Goal: Task Accomplishment & Management: Manage account settings

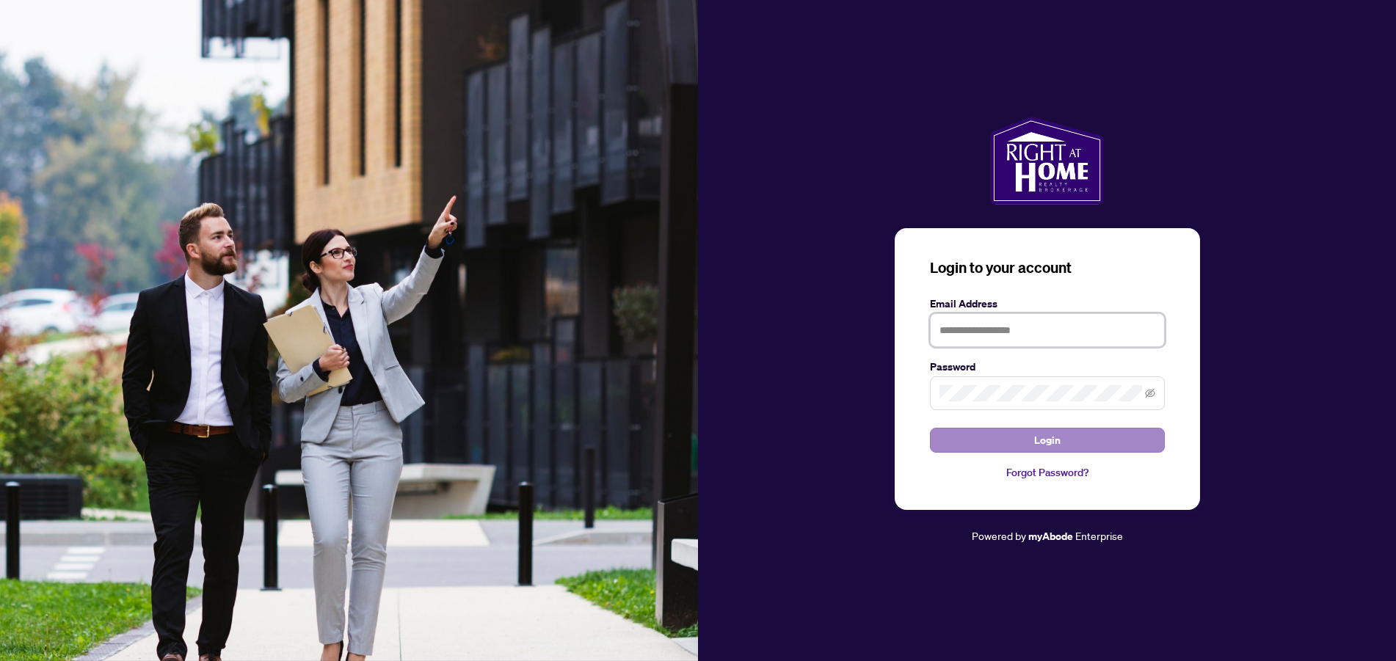
type input "**********"
click at [1040, 437] on span "Login" at bounding box center [1047, 440] width 26 height 23
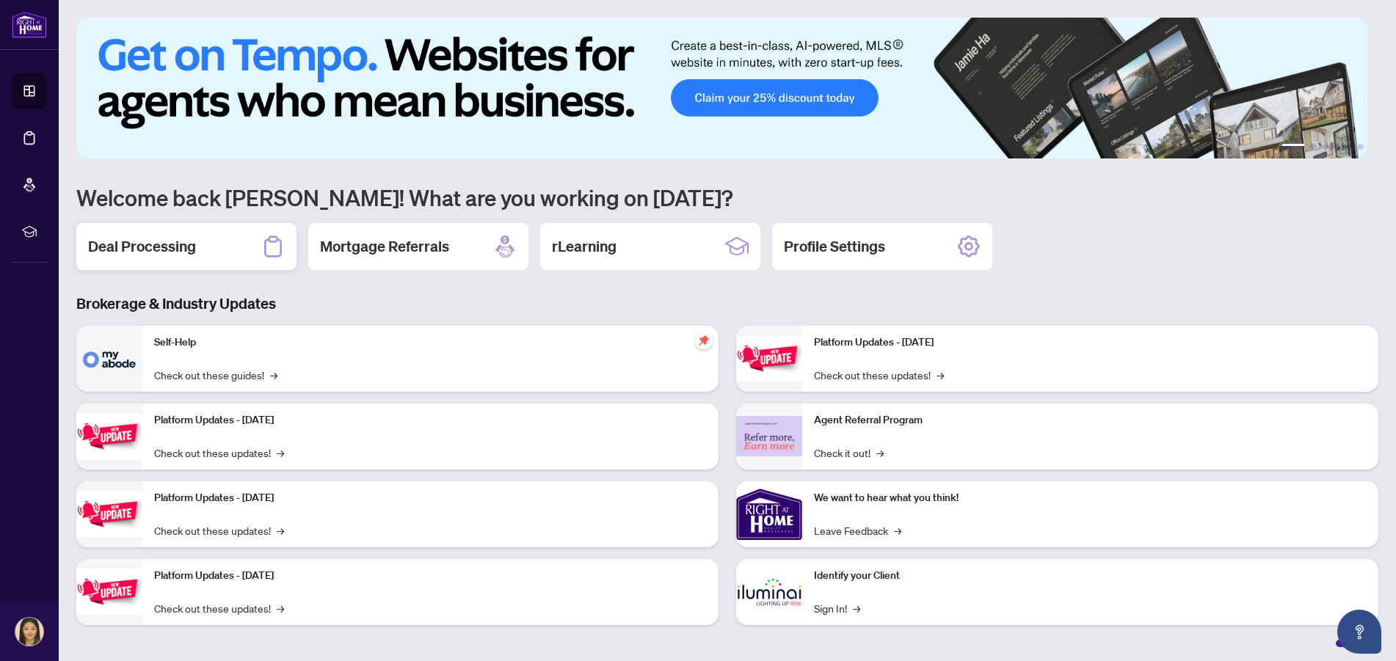
click at [160, 246] on h2 "Deal Processing" at bounding box center [142, 246] width 108 height 21
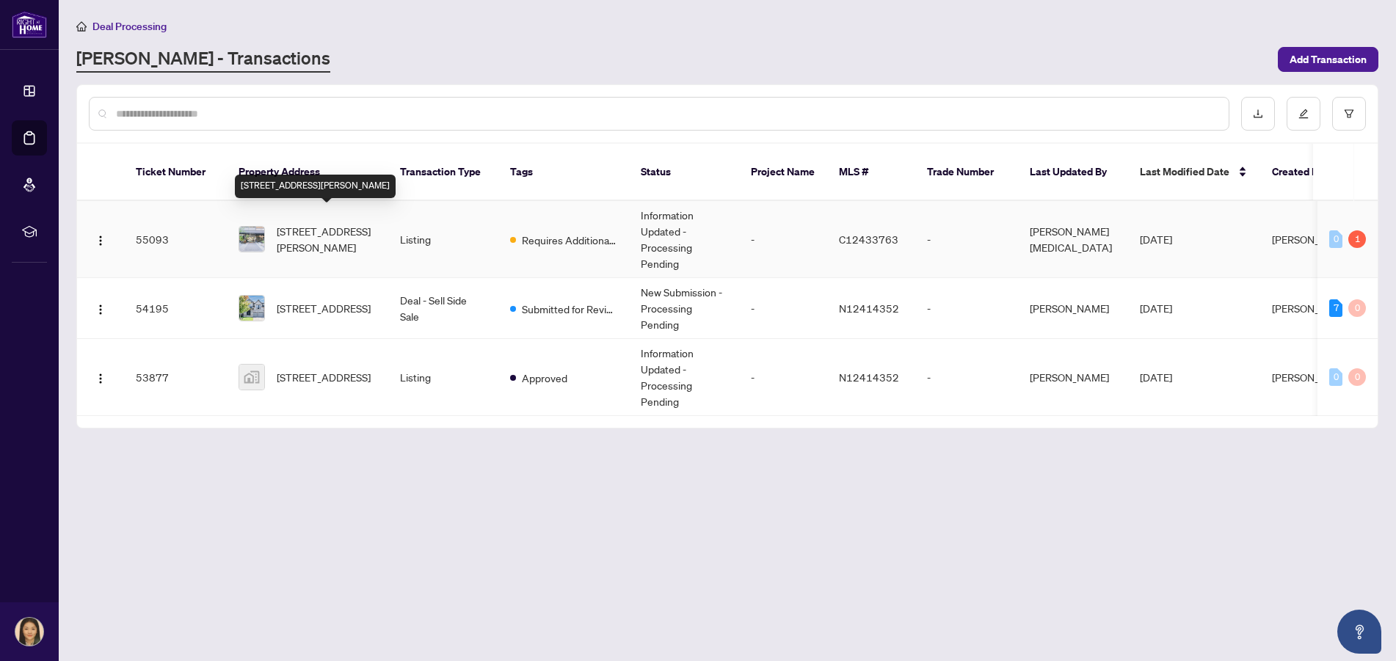
click at [342, 223] on span "[STREET_ADDRESS][PERSON_NAME]" at bounding box center [327, 239] width 100 height 32
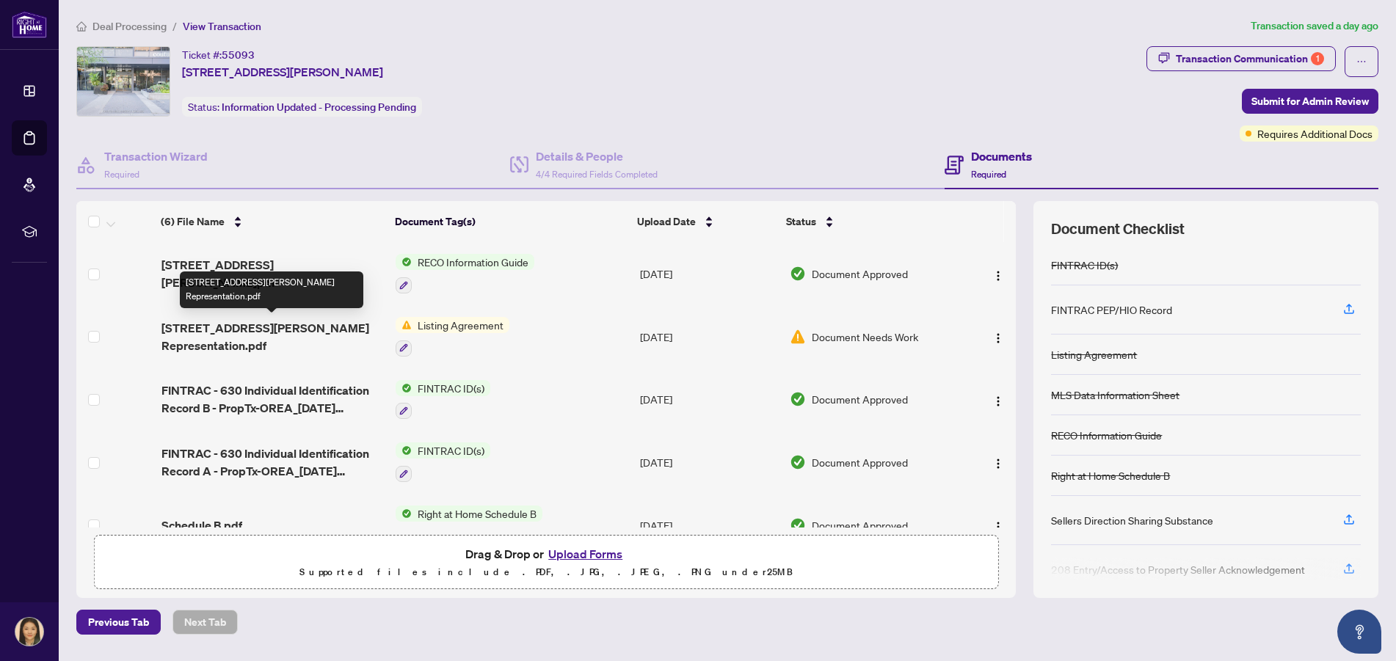
click at [276, 322] on span "[STREET_ADDRESS][PERSON_NAME] Representation.pdf" at bounding box center [273, 336] width 223 height 35
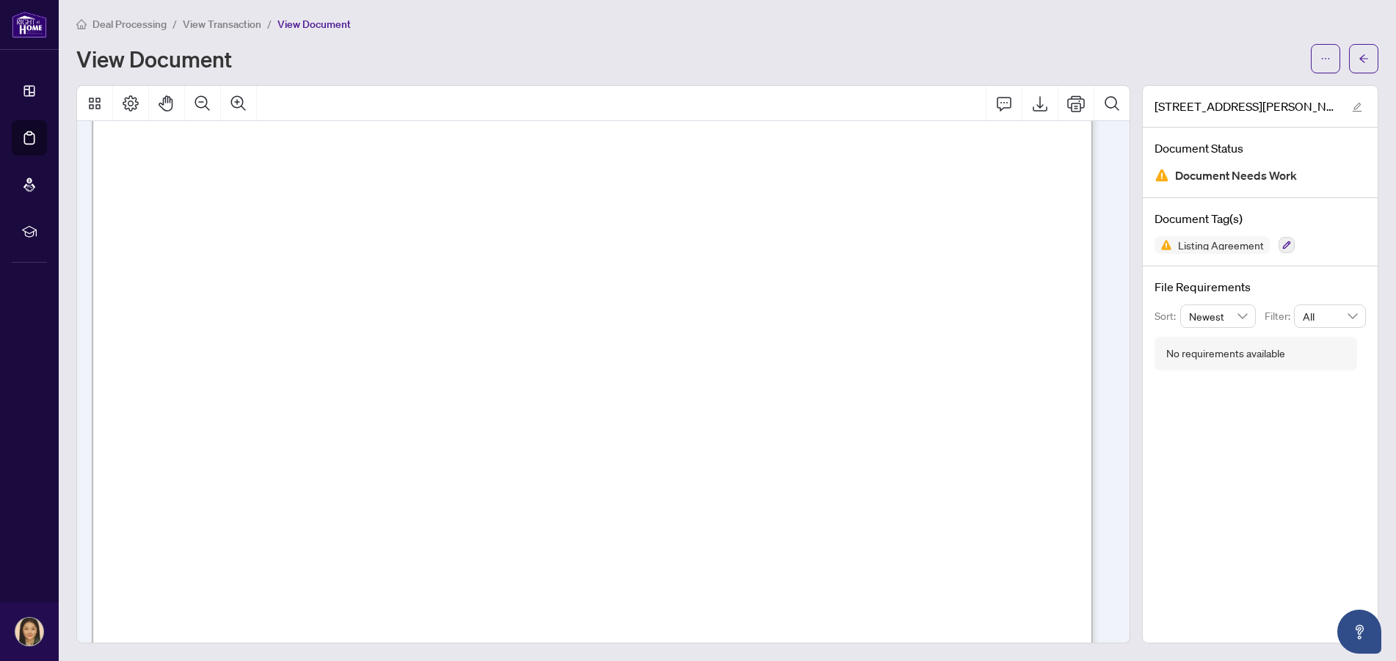
scroll to position [5383, 0]
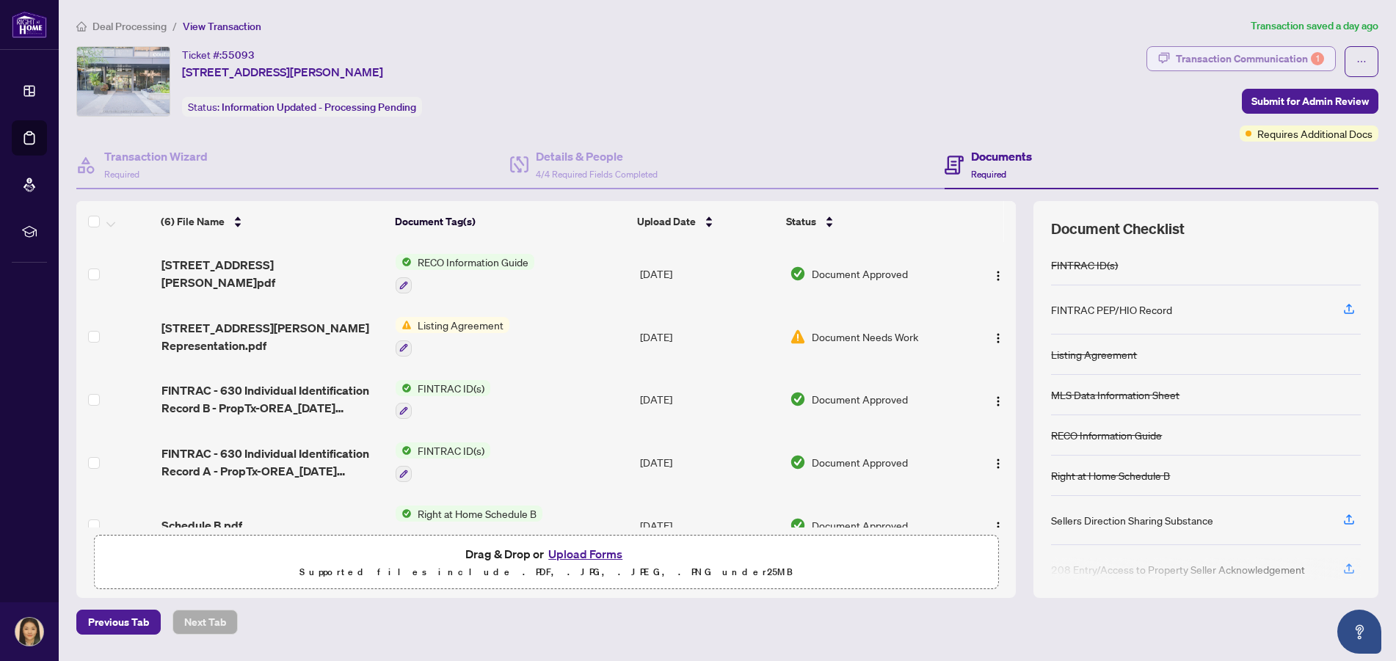
click at [1246, 61] on div "Transaction Communication 1" at bounding box center [1250, 58] width 148 height 23
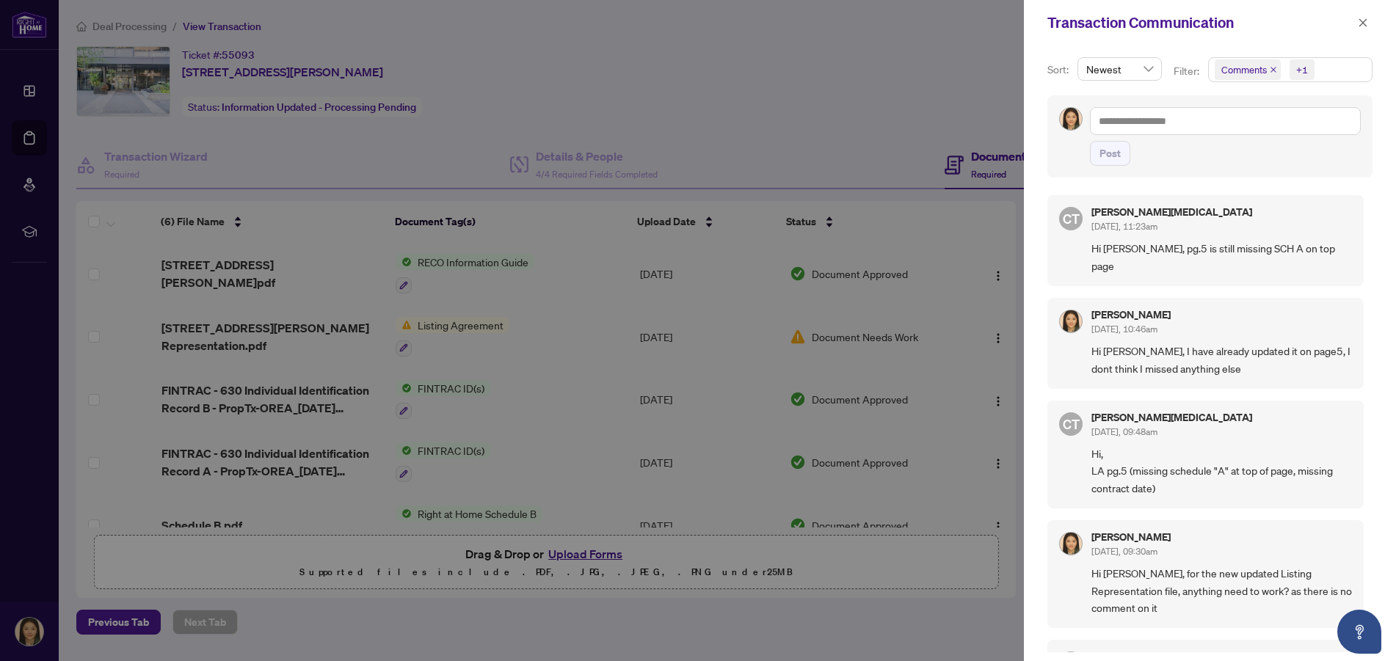
click at [769, 93] on div at bounding box center [698, 330] width 1396 height 661
click at [768, 93] on div at bounding box center [698, 330] width 1396 height 661
click at [490, 321] on div at bounding box center [698, 330] width 1396 height 661
click at [1360, 19] on icon "close" at bounding box center [1364, 22] width 8 height 8
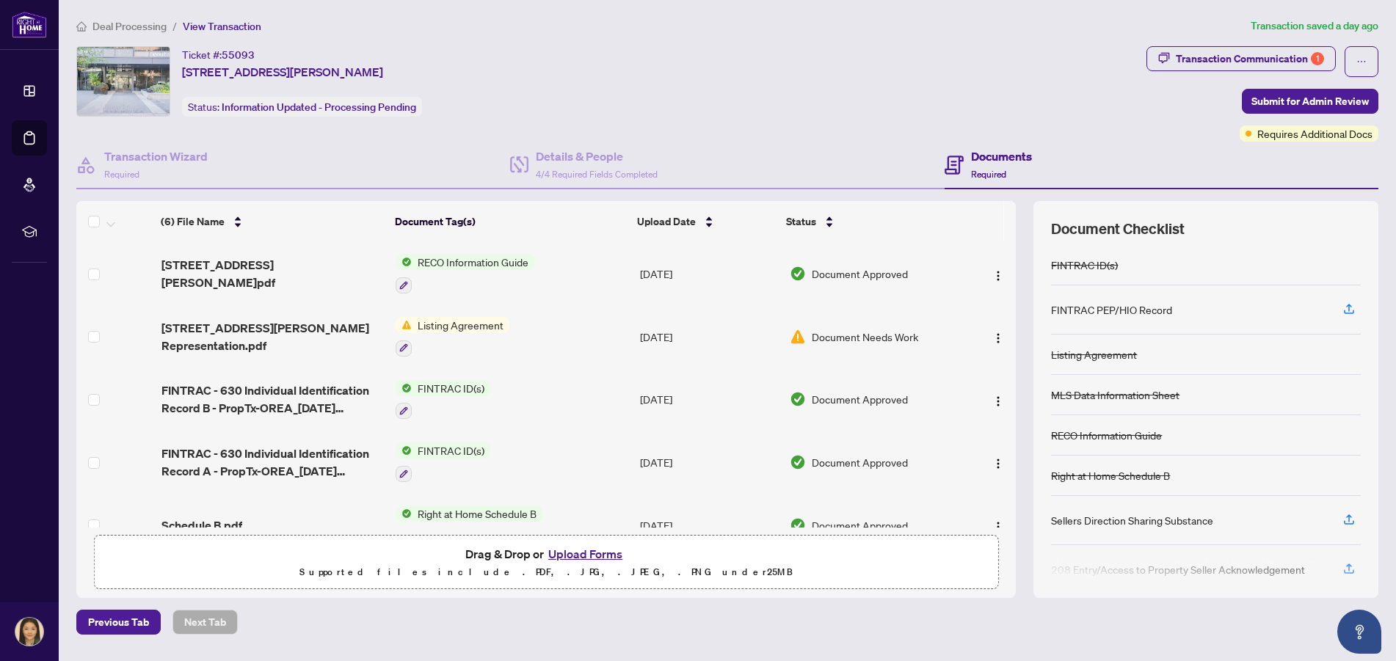
click at [931, 69] on div "Ticket #: 55093 [STREET_ADDRESS][PERSON_NAME] Status: Information Updated - Pro…" at bounding box center [608, 81] width 1065 height 70
click at [221, 333] on span "[STREET_ADDRESS][PERSON_NAME] Representation.pdf" at bounding box center [273, 336] width 223 height 35
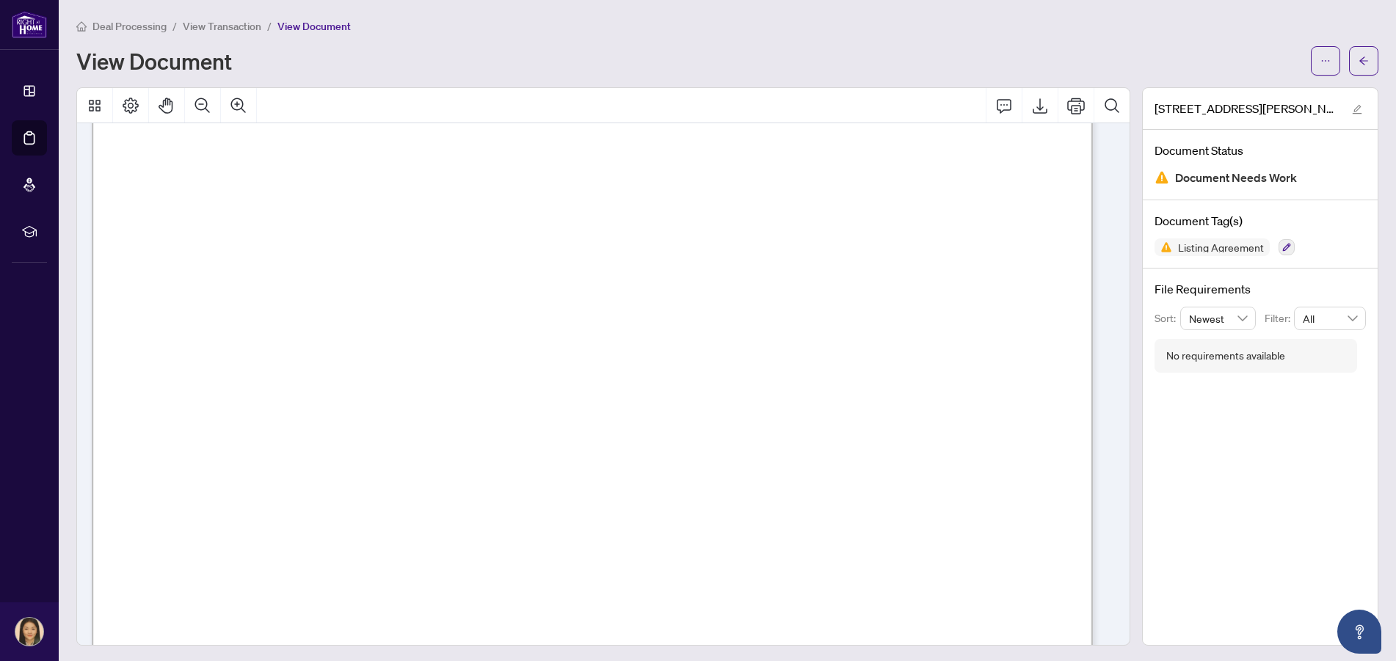
scroll to position [1223, 0]
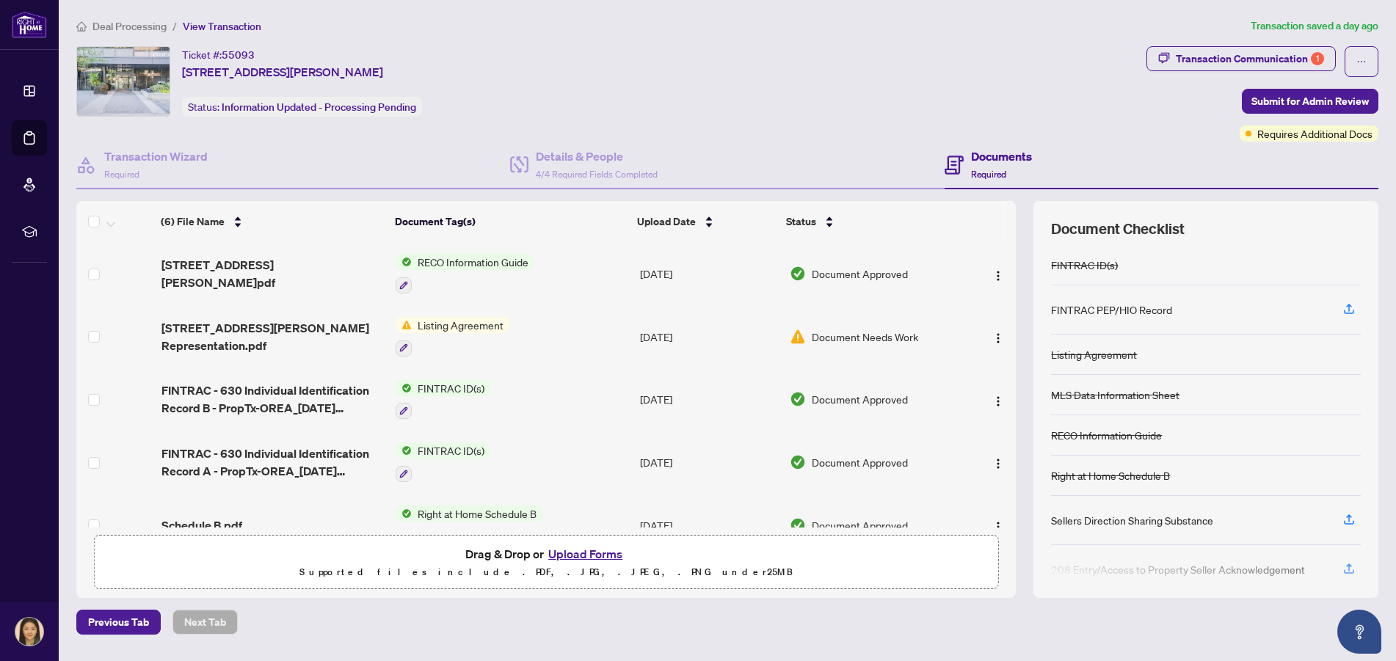
scroll to position [91, 0]
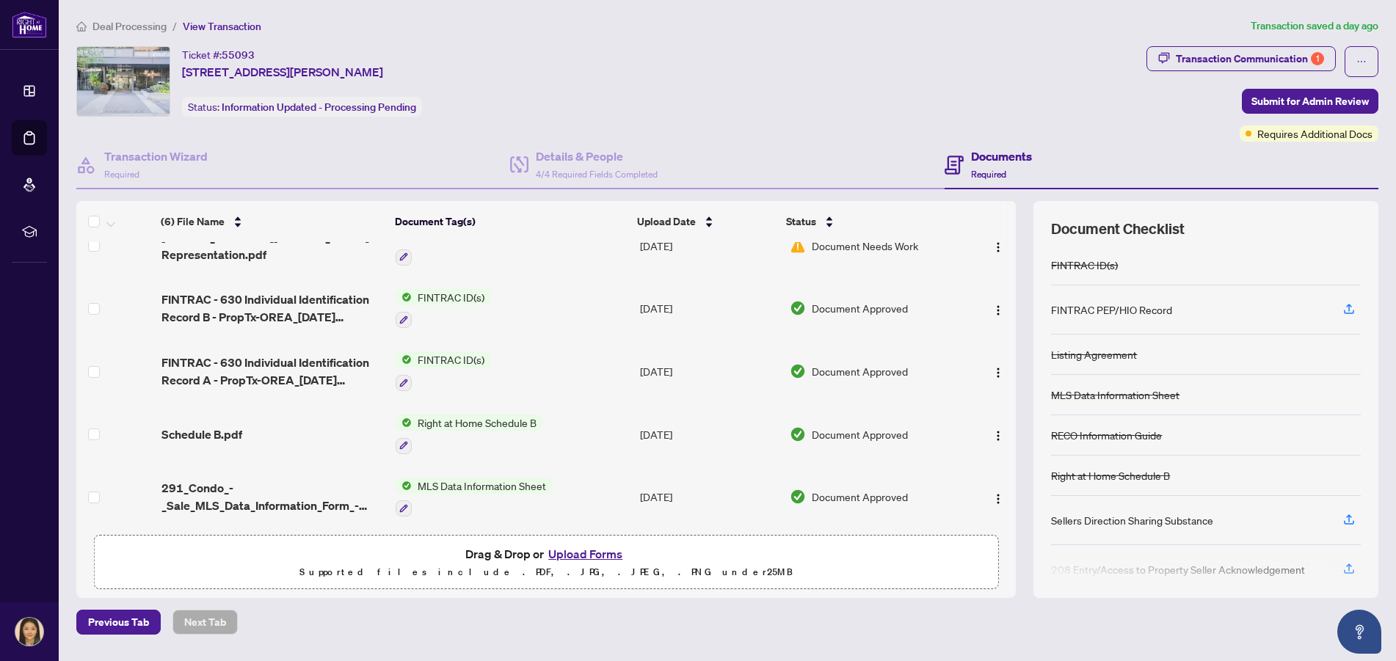
click at [612, 556] on button "Upload Forms" at bounding box center [585, 554] width 83 height 19
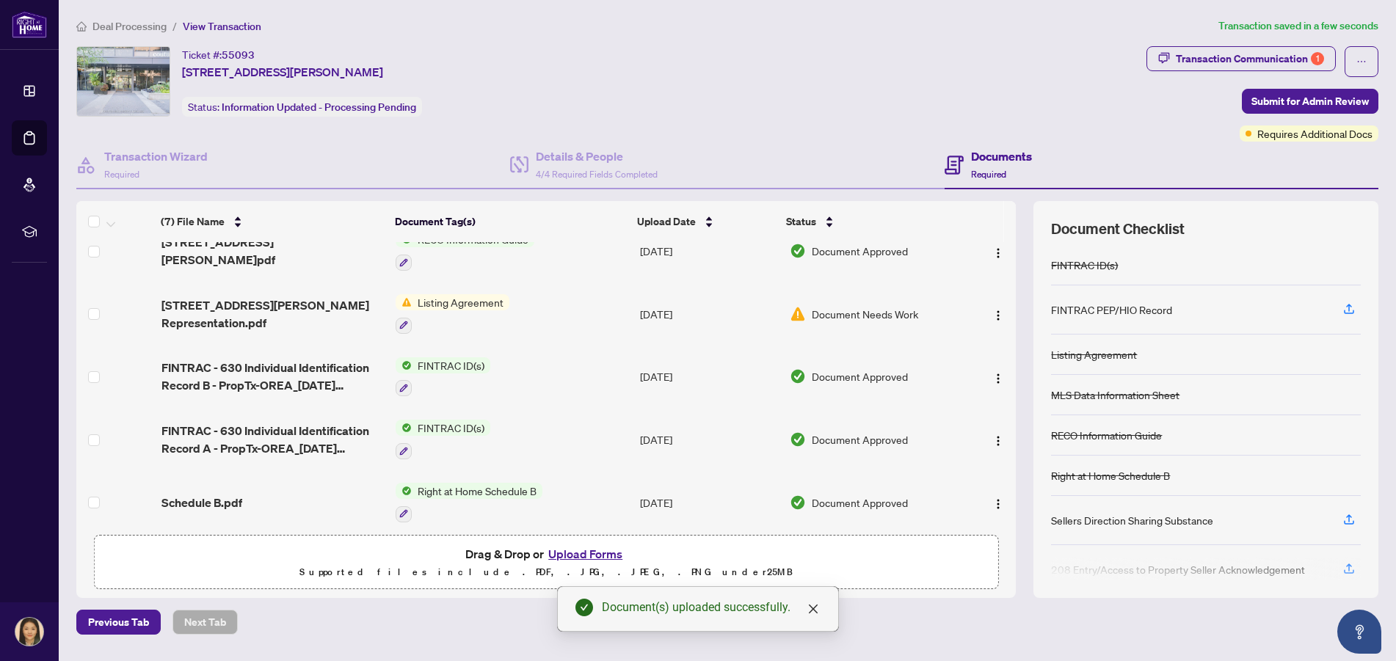
scroll to position [0, 0]
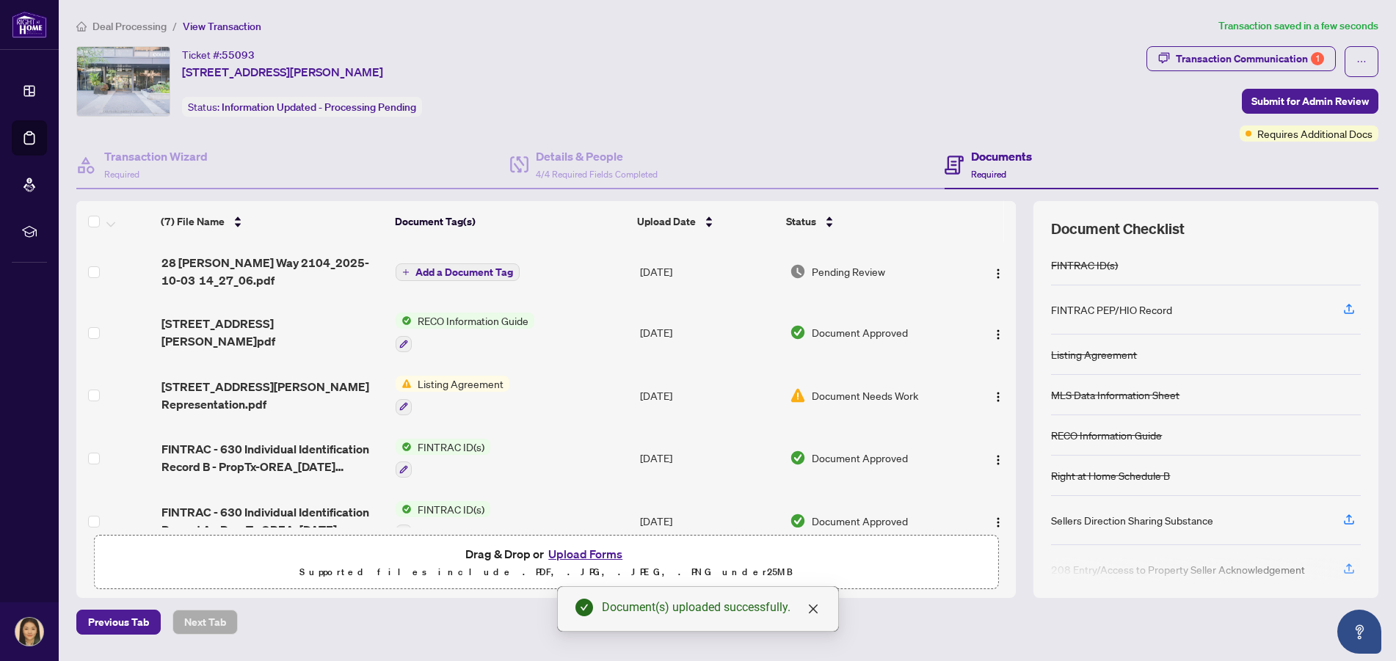
click at [446, 272] on span "Add a Document Tag" at bounding box center [465, 272] width 98 height 10
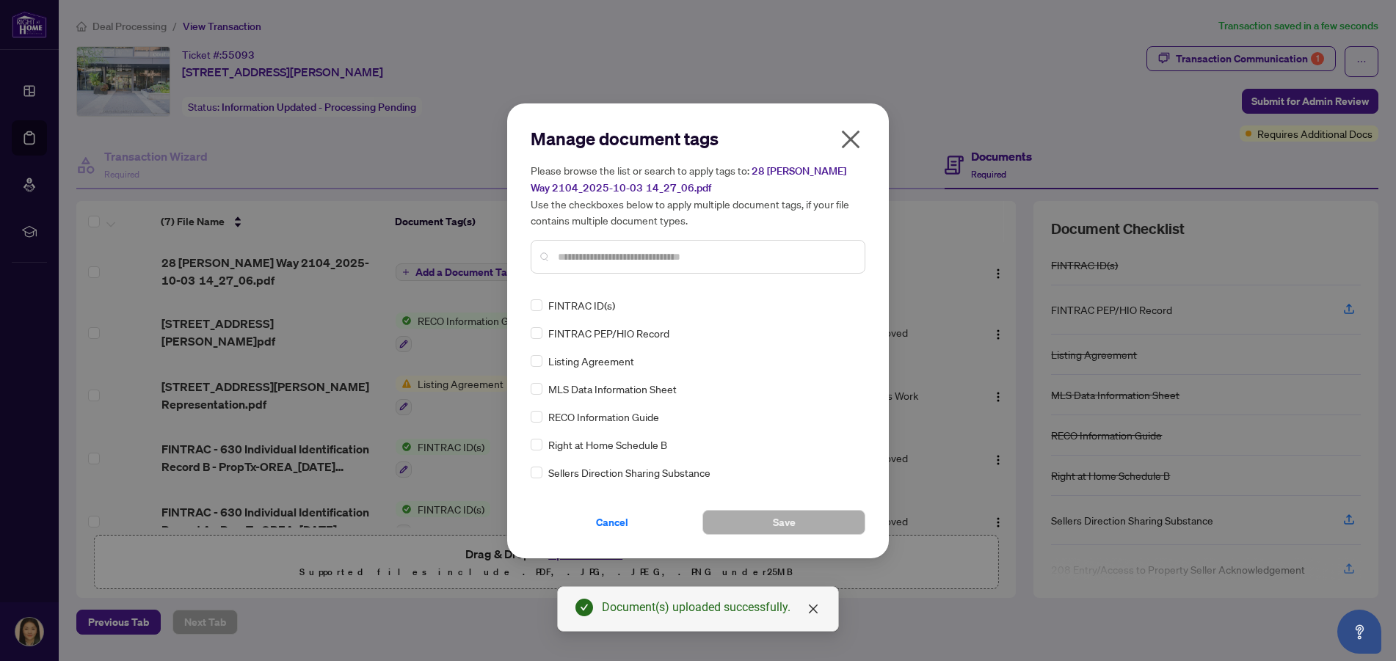
click at [569, 259] on input "text" at bounding box center [705, 257] width 295 height 16
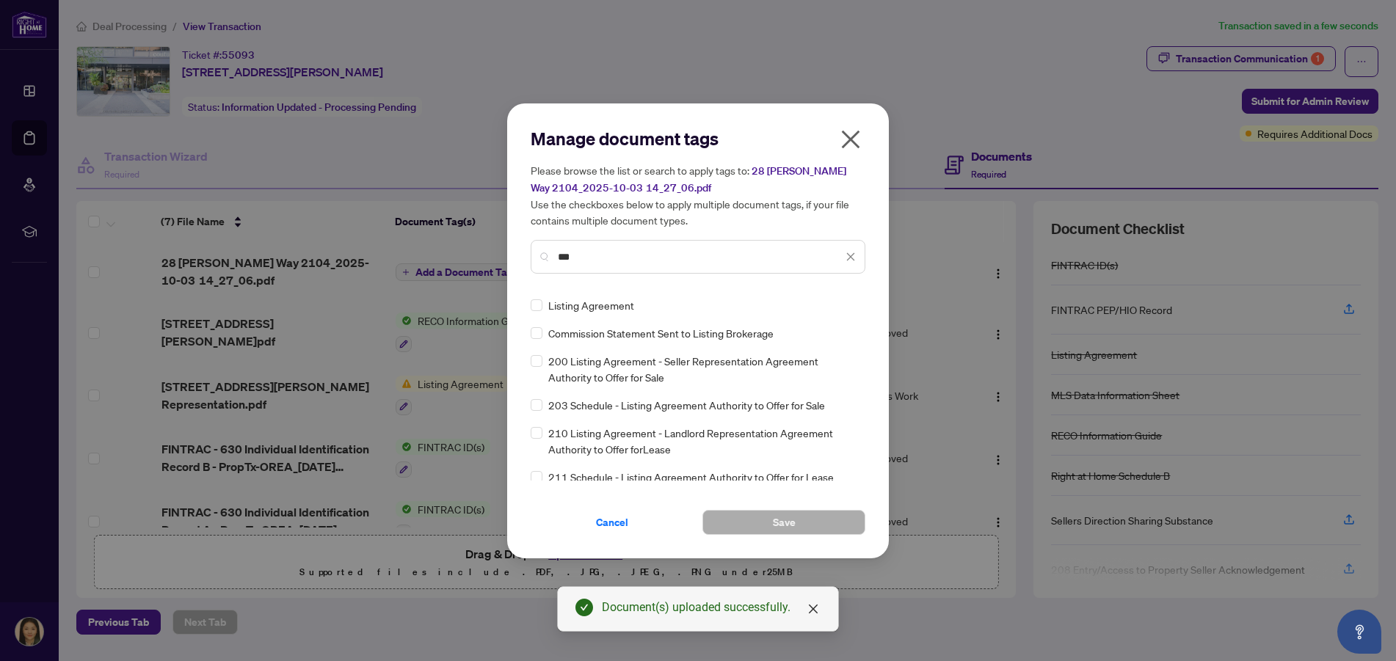
type input "***"
click at [602, 302] on span "Listing Agreement" at bounding box center [591, 305] width 86 height 16
drag, startPoint x: 602, startPoint y: 306, endPoint x: 539, endPoint y: 319, distance: 64.4
click at [602, 308] on span "Listing Agreement" at bounding box center [591, 305] width 86 height 16
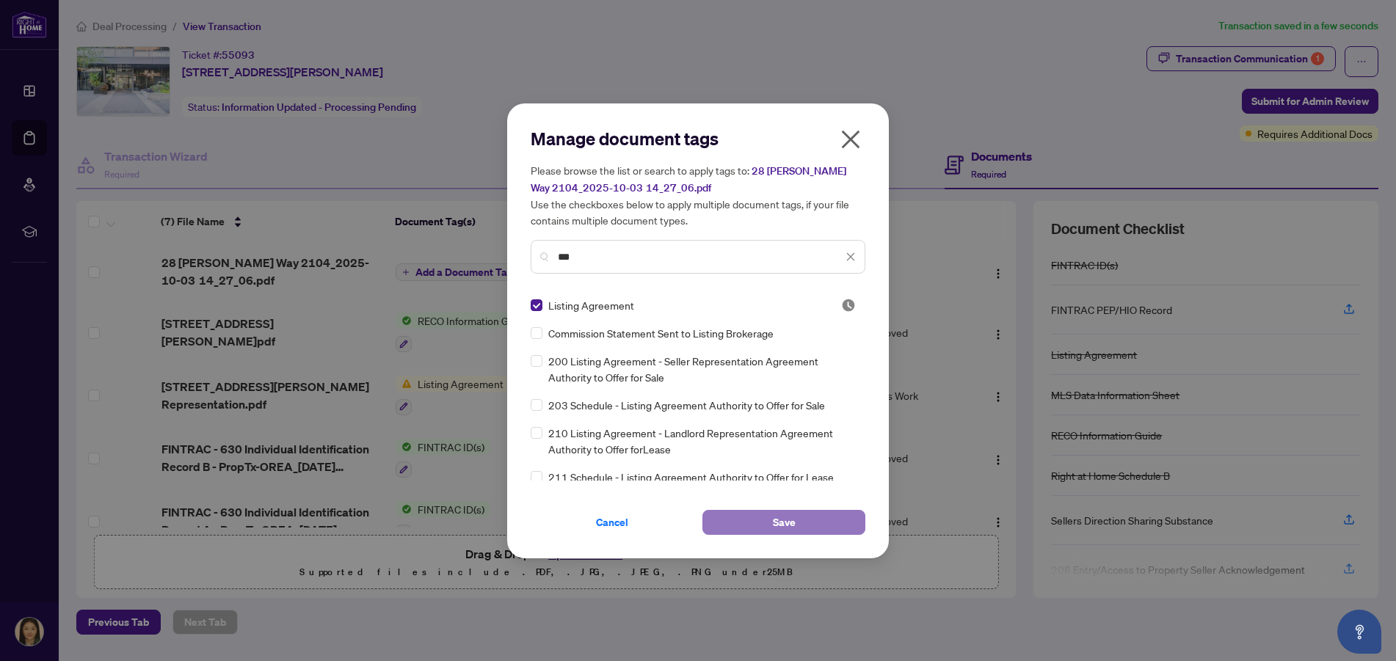
click at [756, 523] on button "Save" at bounding box center [784, 522] width 163 height 25
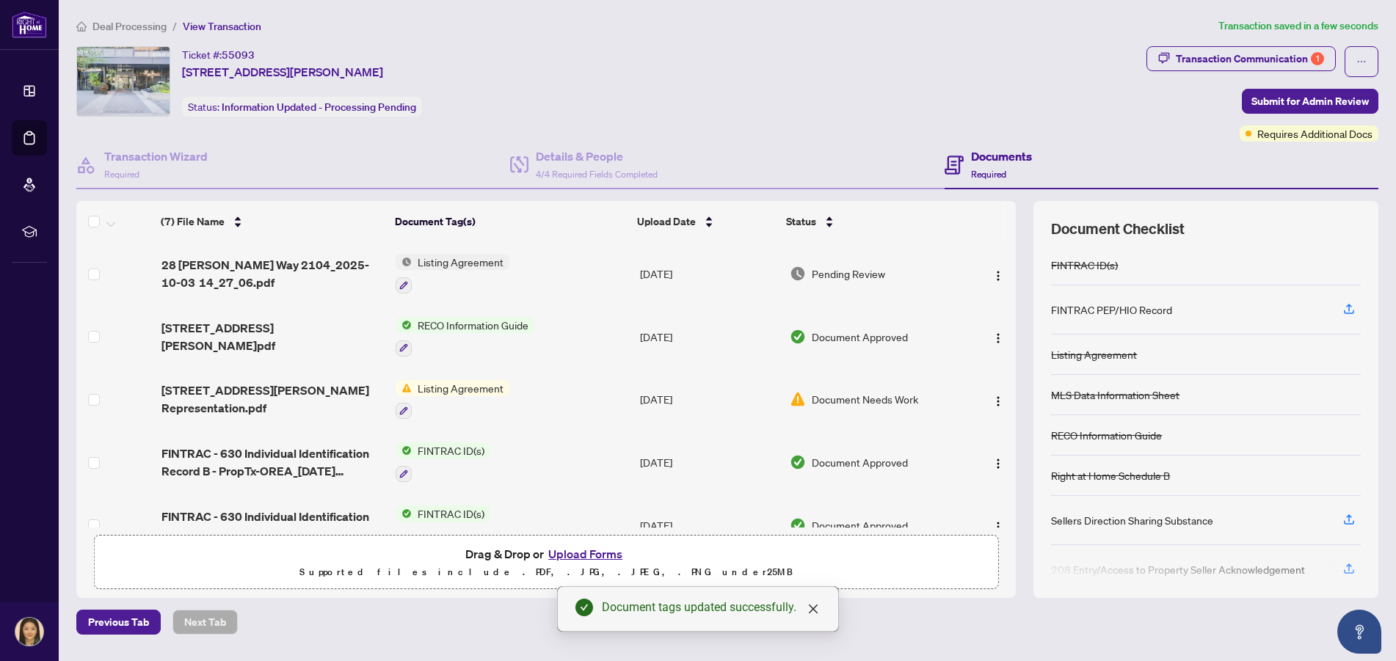
scroll to position [153, 0]
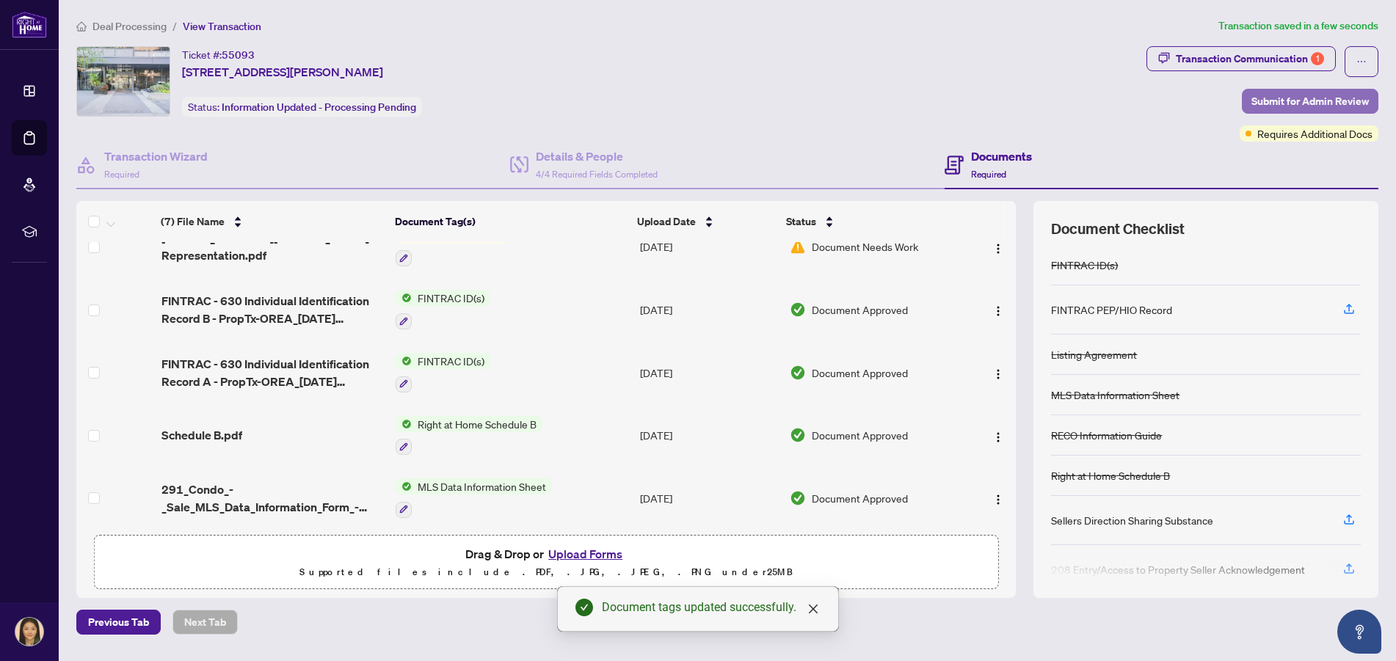
click at [1283, 98] on span "Submit for Admin Review" at bounding box center [1310, 101] width 117 height 23
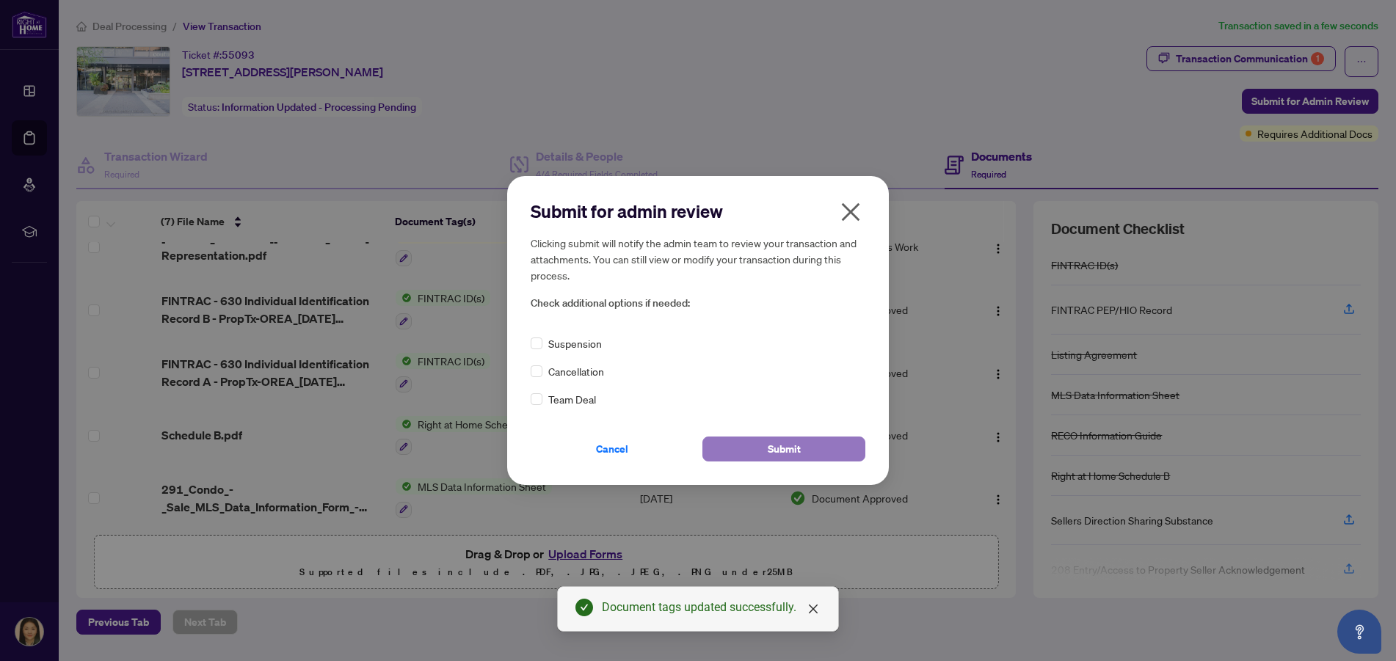
click at [759, 449] on button "Submit" at bounding box center [784, 449] width 163 height 25
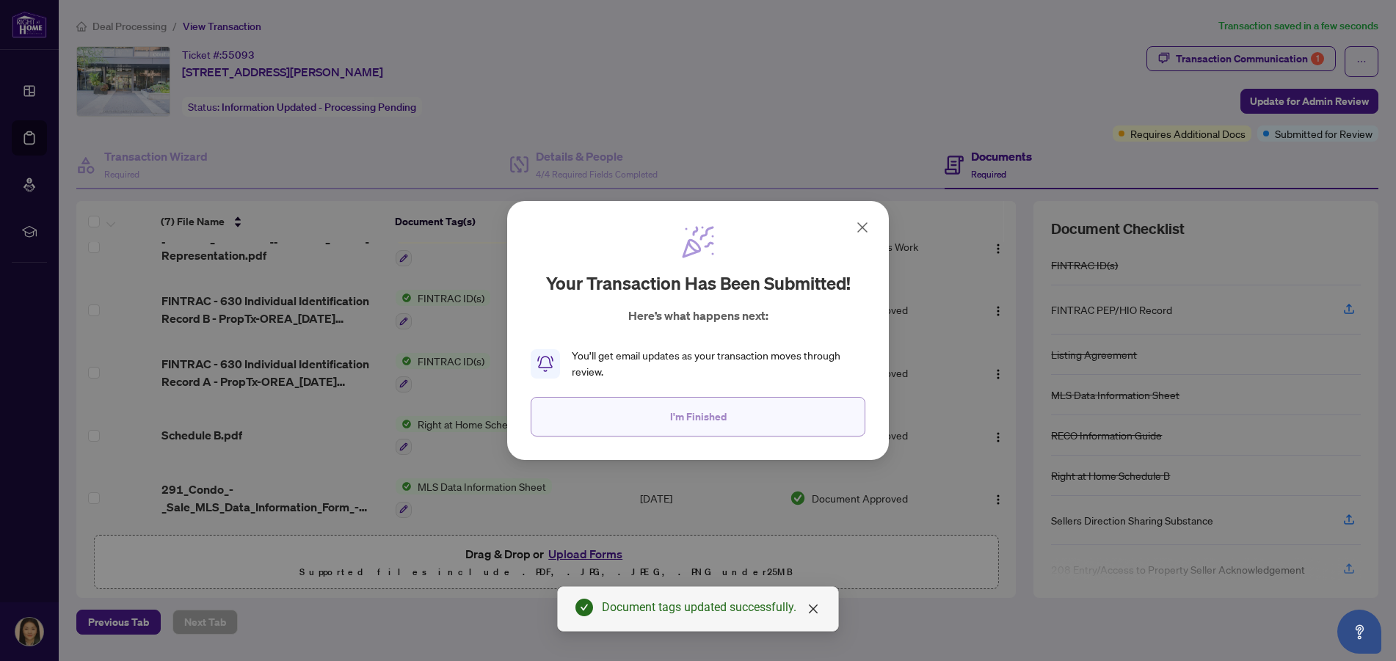
click at [701, 410] on span "I'm Finished" at bounding box center [698, 416] width 57 height 23
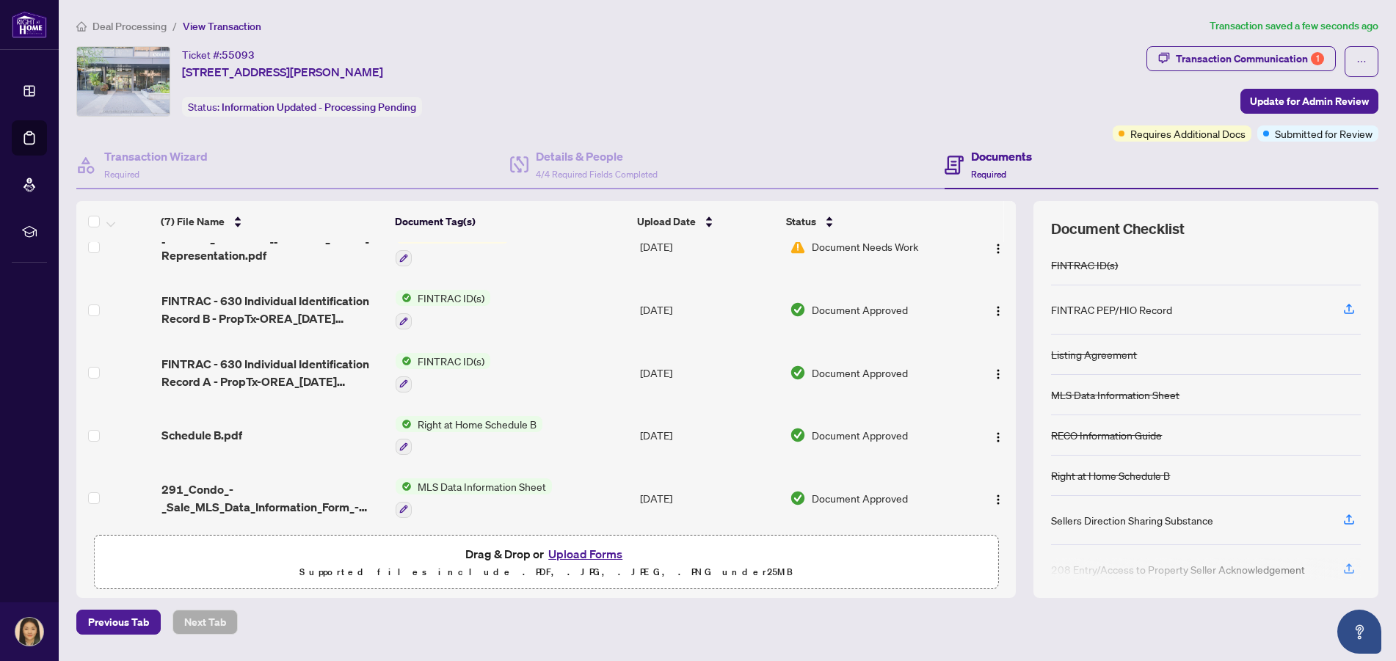
scroll to position [0, 0]
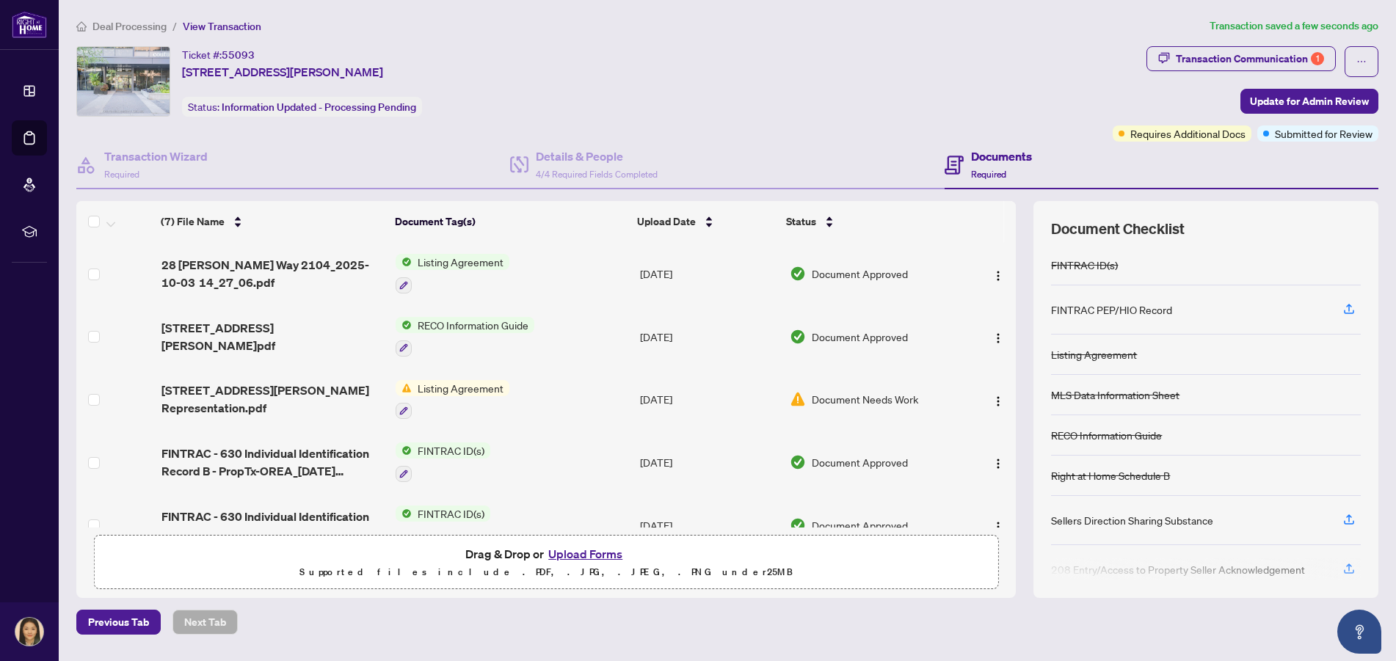
drag, startPoint x: 990, startPoint y: 397, endPoint x: 936, endPoint y: 396, distance: 53.6
click at [936, 396] on div "Document Needs Work" at bounding box center [875, 399] width 170 height 16
drag, startPoint x: 993, startPoint y: 388, endPoint x: 990, endPoint y: 395, distance: 7.6
click at [993, 396] on img "button" at bounding box center [999, 402] width 12 height 12
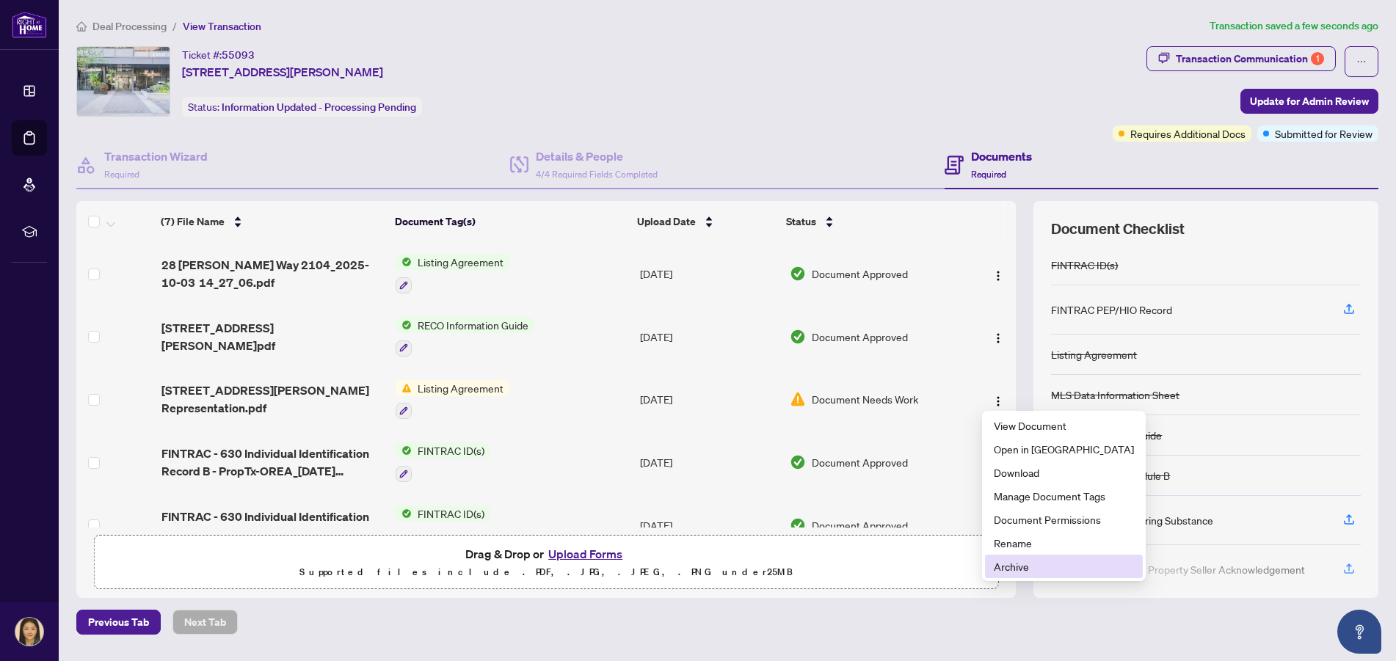
click at [1023, 565] on span "Archive" at bounding box center [1064, 567] width 140 height 16
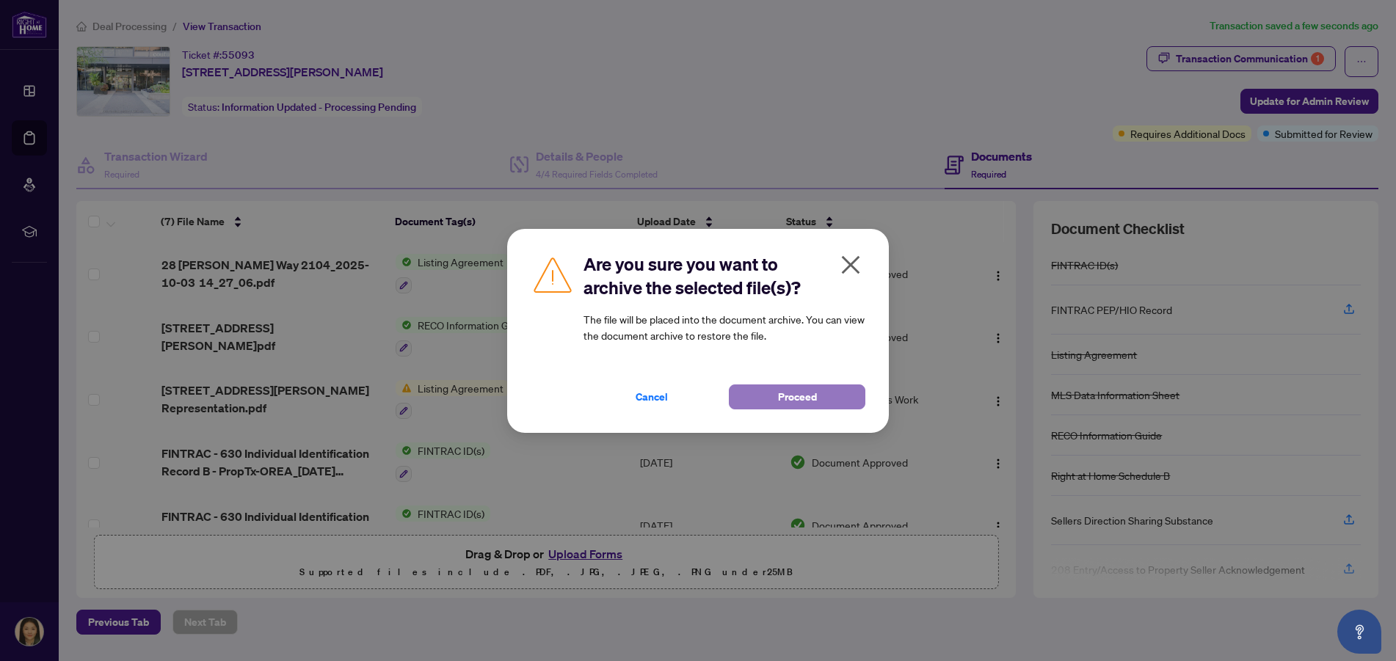
click at [813, 399] on span "Proceed" at bounding box center [797, 396] width 39 height 23
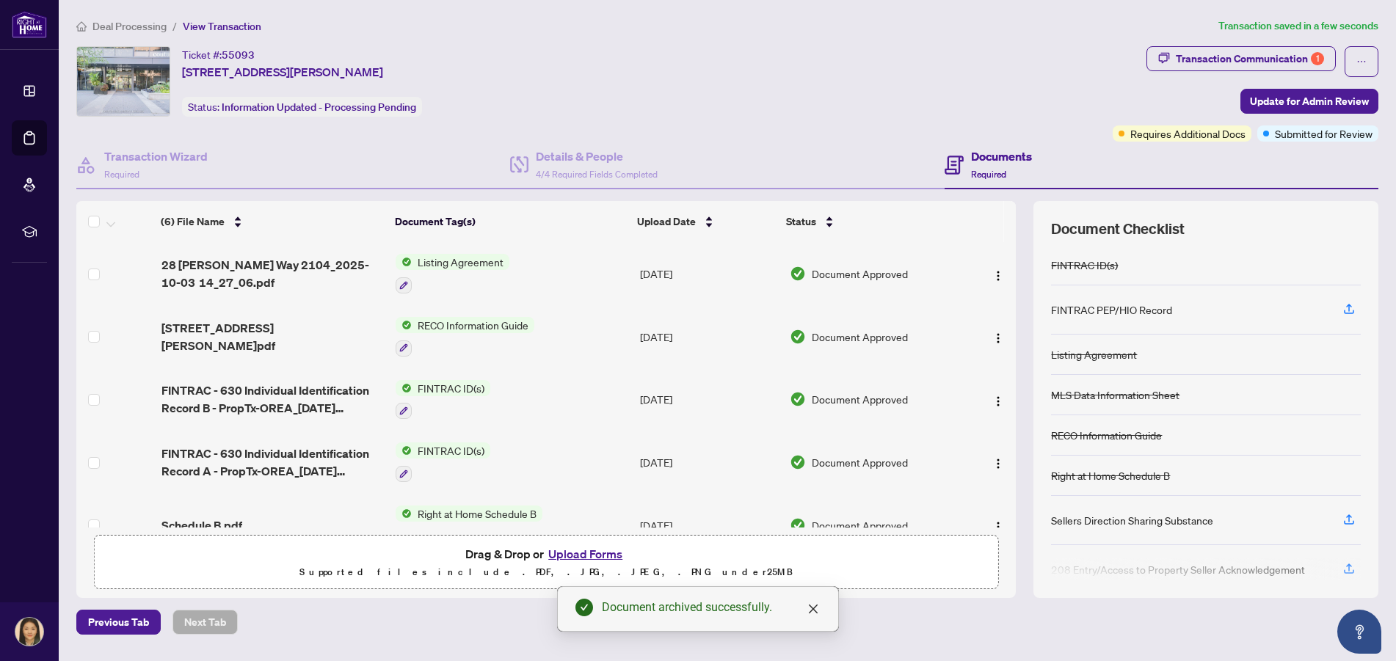
click at [130, 29] on span "Deal Processing" at bounding box center [130, 26] width 74 height 13
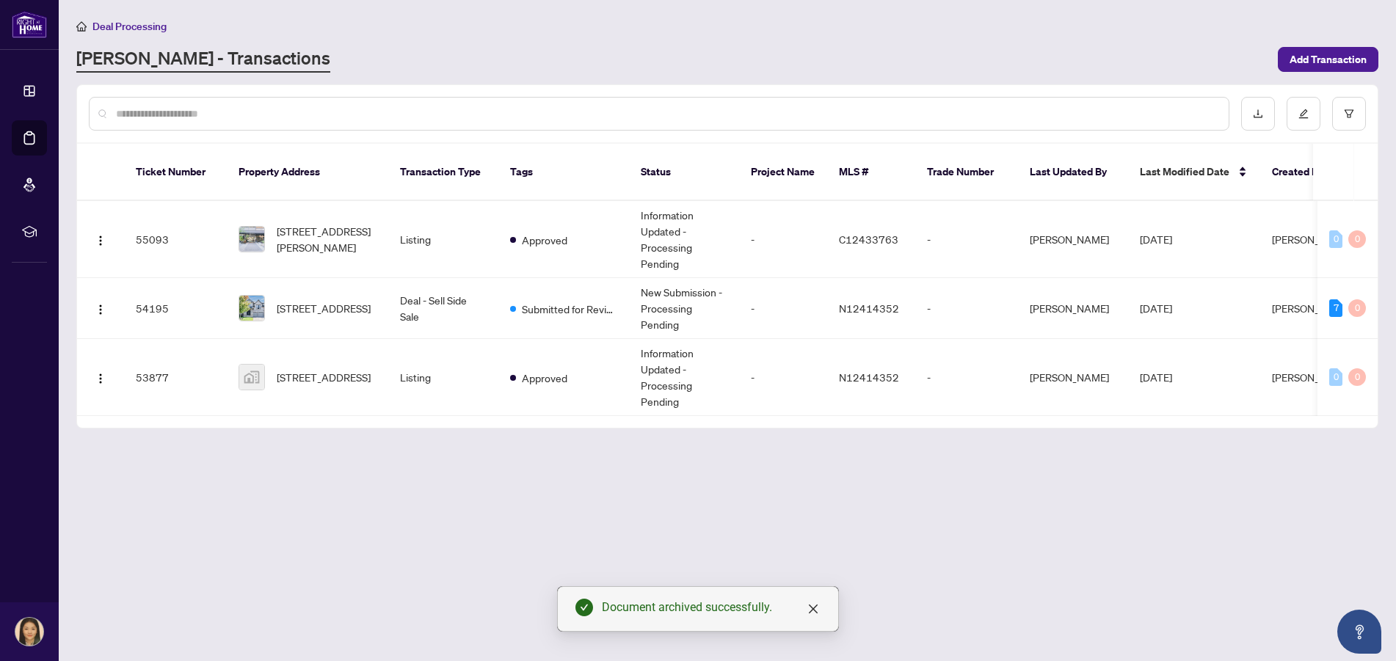
click at [463, 499] on main "Deal Processing [PERSON_NAME] - Transactions Add Transaction Ticket Number Prop…" at bounding box center [728, 330] width 1338 height 661
click at [571, 201] on td "Approved" at bounding box center [563, 239] width 131 height 77
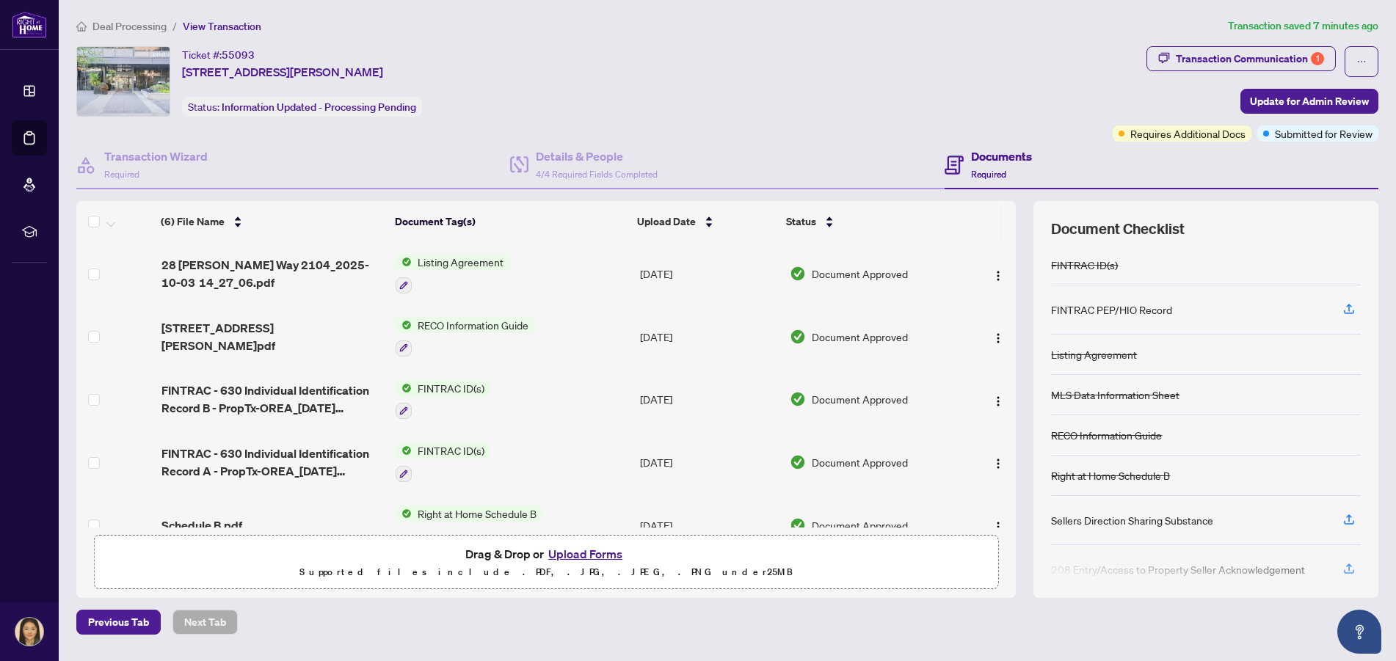
click at [926, 468] on td "Document Approved" at bounding box center [874, 462] width 181 height 63
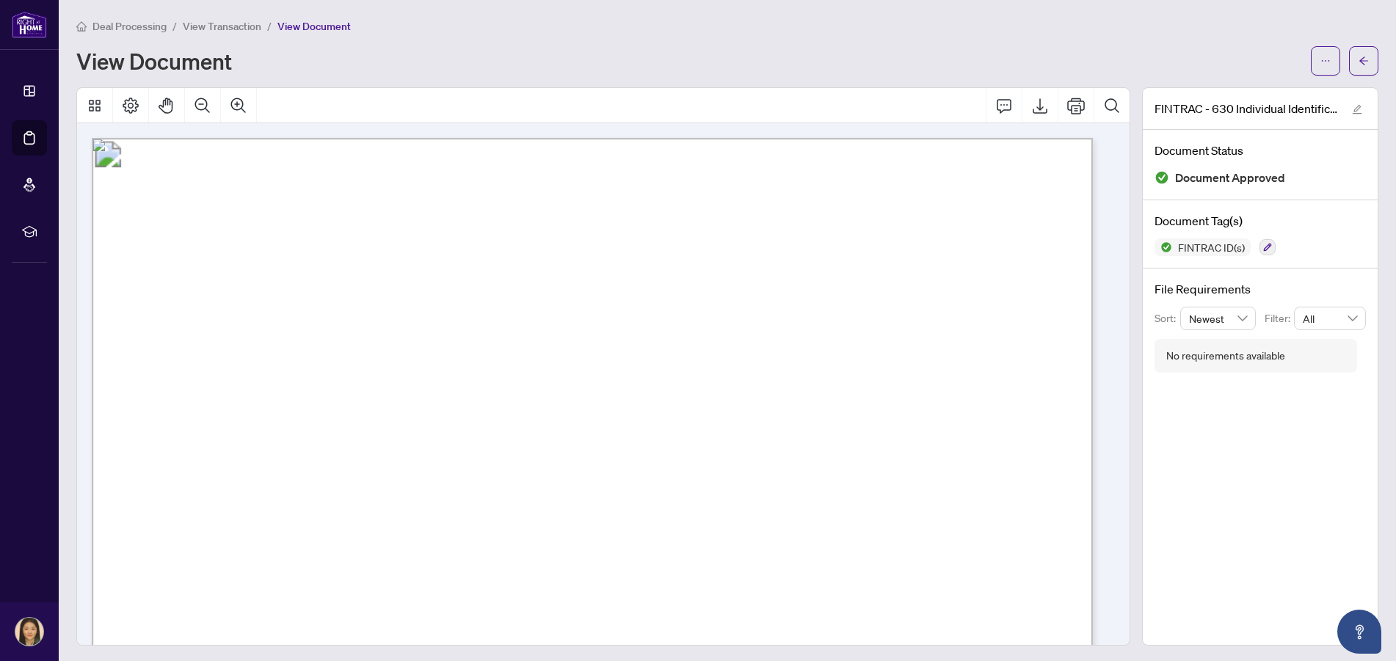
click at [428, 42] on div "Deal Processing / View Transaction / View Document View Document" at bounding box center [727, 47] width 1302 height 58
